Goal: Transaction & Acquisition: Purchase product/service

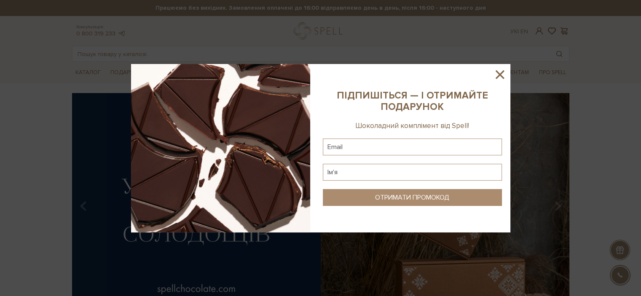
click at [503, 75] on icon at bounding box center [500, 74] width 14 height 14
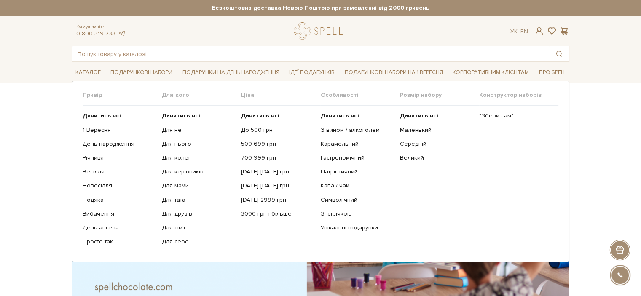
click at [104, 111] on ul "Дивитись всі 1 Вересня День народження Річниця Весілля Новосілля" at bounding box center [122, 179] width 79 height 146
click at [106, 115] on b "Дивитись всі" at bounding box center [102, 115] width 38 height 7
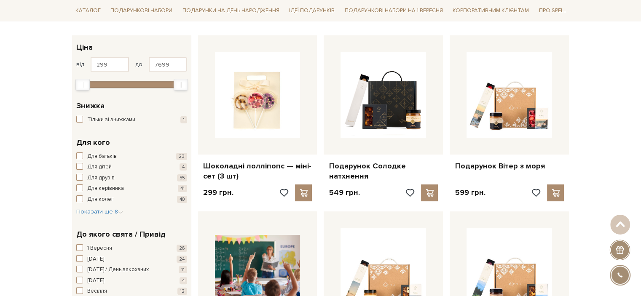
scroll to position [211, 0]
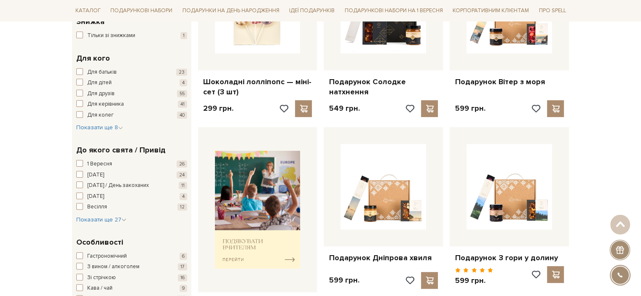
click at [89, 132] on div "Для кого Для батьків 23 Для дітей 4 Для друзів 55 Для керівника 41 Для колег 40…" at bounding box center [131, 92] width 119 height 92
click at [92, 129] on span "Показати ще 8" at bounding box center [99, 127] width 47 height 7
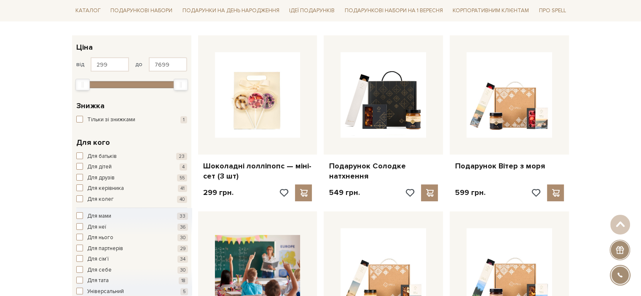
scroll to position [295, 0]
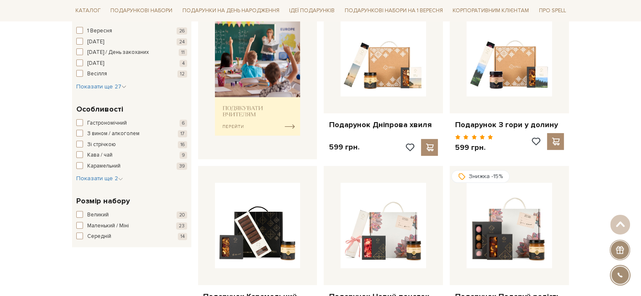
scroll to position [295, 0]
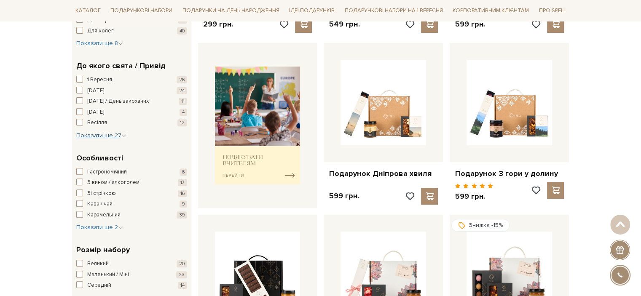
click at [96, 135] on span "Показати ще 27" at bounding box center [101, 135] width 50 height 7
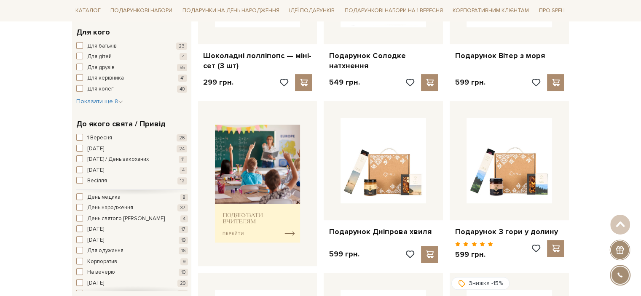
scroll to position [211, 0]
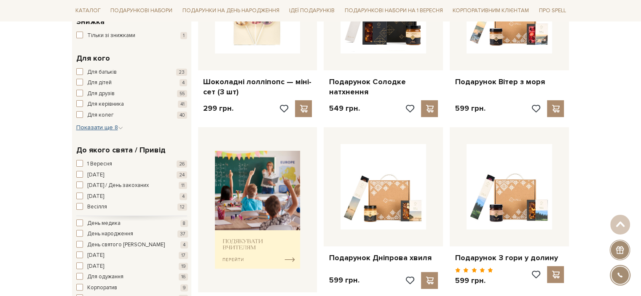
click at [110, 128] on span "Показати ще 8" at bounding box center [99, 127] width 47 height 7
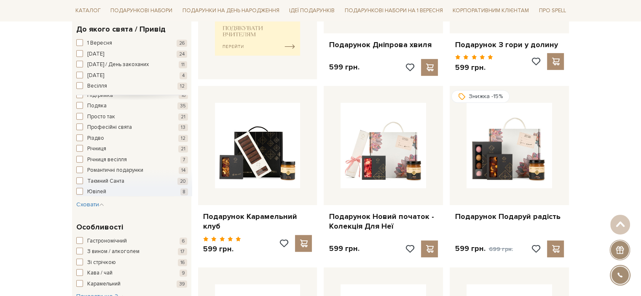
scroll to position [548, 0]
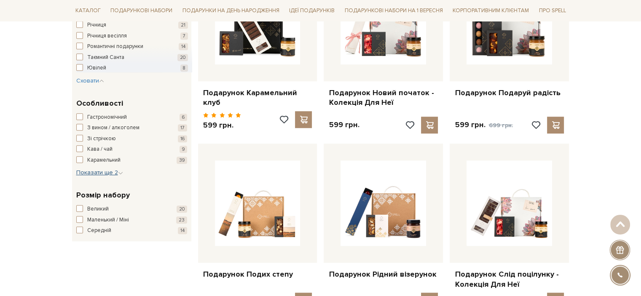
click at [101, 171] on span "Показати ще 2" at bounding box center [99, 172] width 47 height 7
